Goal: Information Seeking & Learning: Learn about a topic

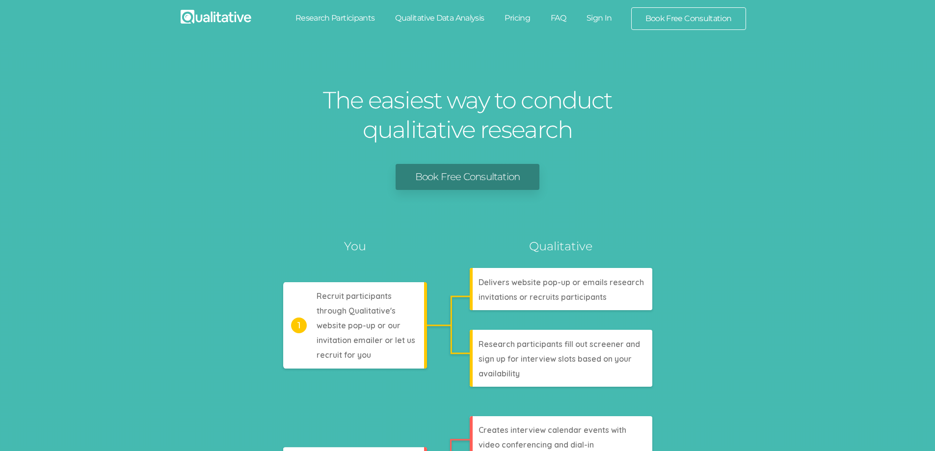
click at [713, 151] on div "The easiest way to conduct qualitative research Book Free Consultation Analyzes…" at bounding box center [467, 433] width 935 height 784
click at [728, 150] on div "The easiest way to conduct qualitative research Book Free Consultation Analyzes…" at bounding box center [467, 433] width 935 height 784
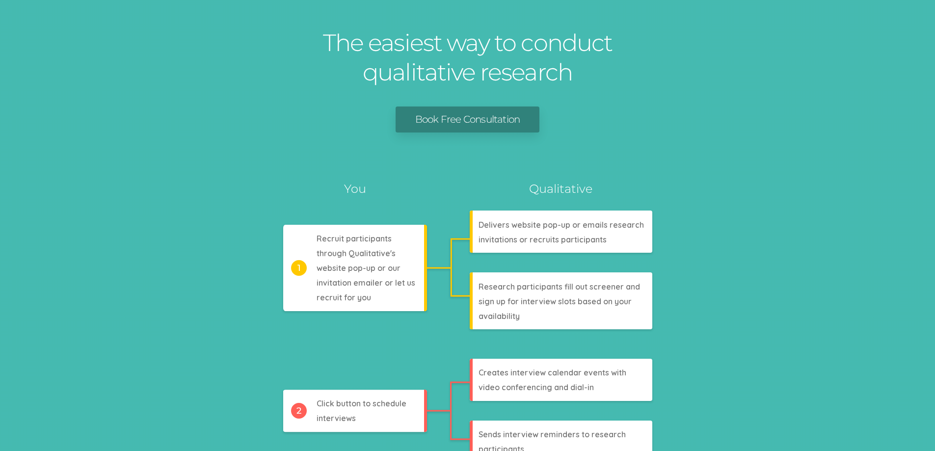
scroll to position [245, 0]
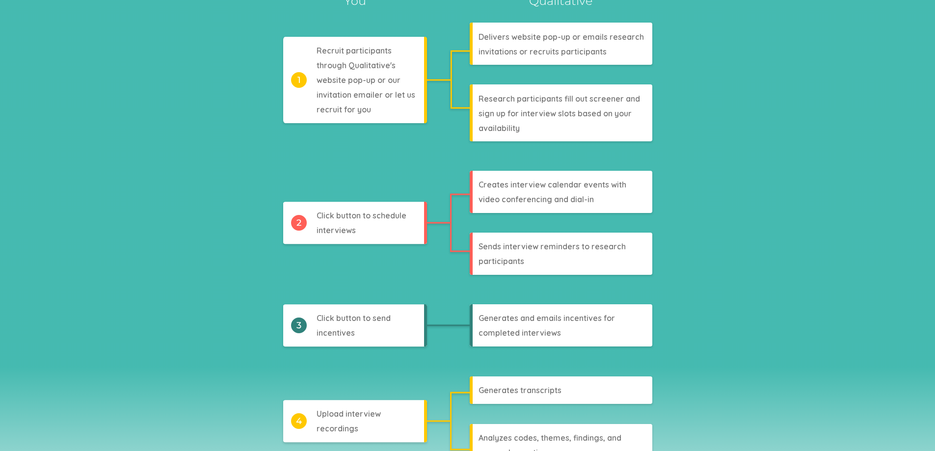
drag, startPoint x: 829, startPoint y: 218, endPoint x: 840, endPoint y: 393, distance: 175.5
click at [830, 219] on div "Analyzes codes, themes, findings, and research question answers Generates trans…" at bounding box center [467, 231] width 900 height 475
click at [804, 340] on div "Analyzes codes, themes, findings, and research question answers Generates trans…" at bounding box center [467, 231] width 900 height 475
click at [824, 275] on div "Analyzes codes, themes, findings, and research question answers Generates trans…" at bounding box center [467, 231] width 900 height 475
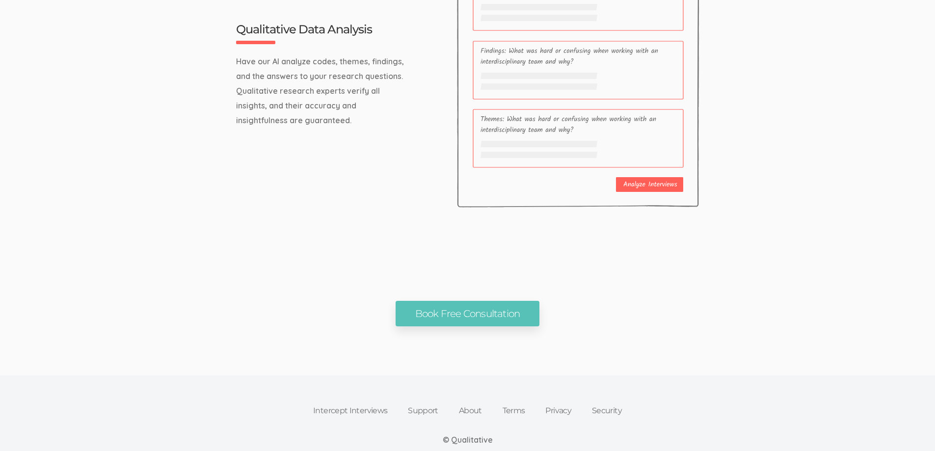
scroll to position [3281, 0]
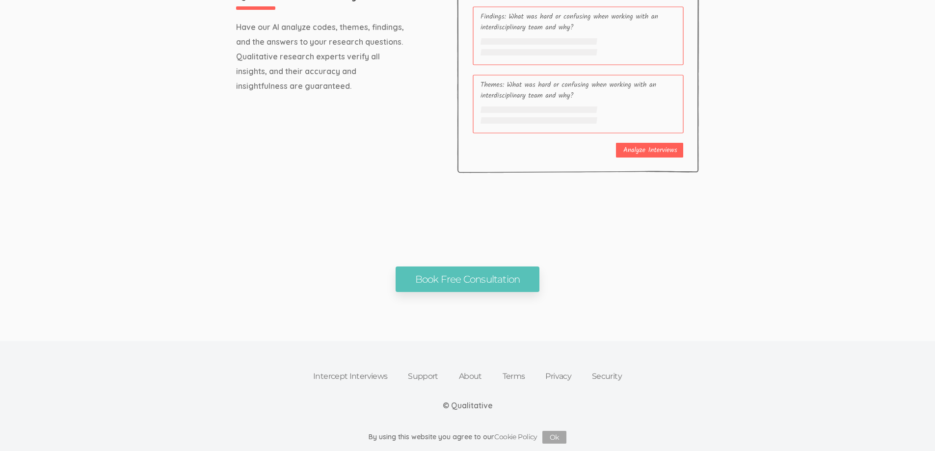
click at [551, 432] on button "Ok" at bounding box center [554, 437] width 24 height 13
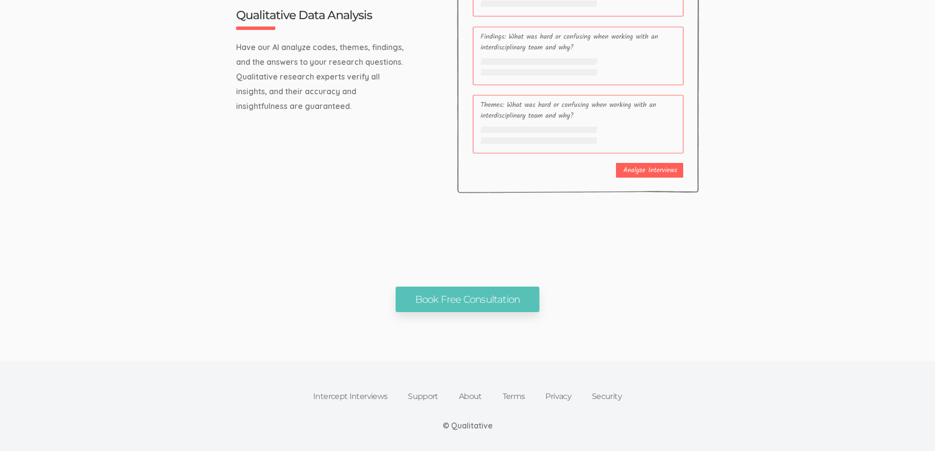
click at [709, 341] on ui-view "Intercept Interviews Support About Terms Privacy Security © Qualitative By usin…" at bounding box center [467, 381] width 935 height 139
click at [788, 331] on ui-view "Intercept Interviews Support About Terms Privacy Security © Qualitative By usin…" at bounding box center [467, 381] width 935 height 139
